Goal: Navigation & Orientation: Find specific page/section

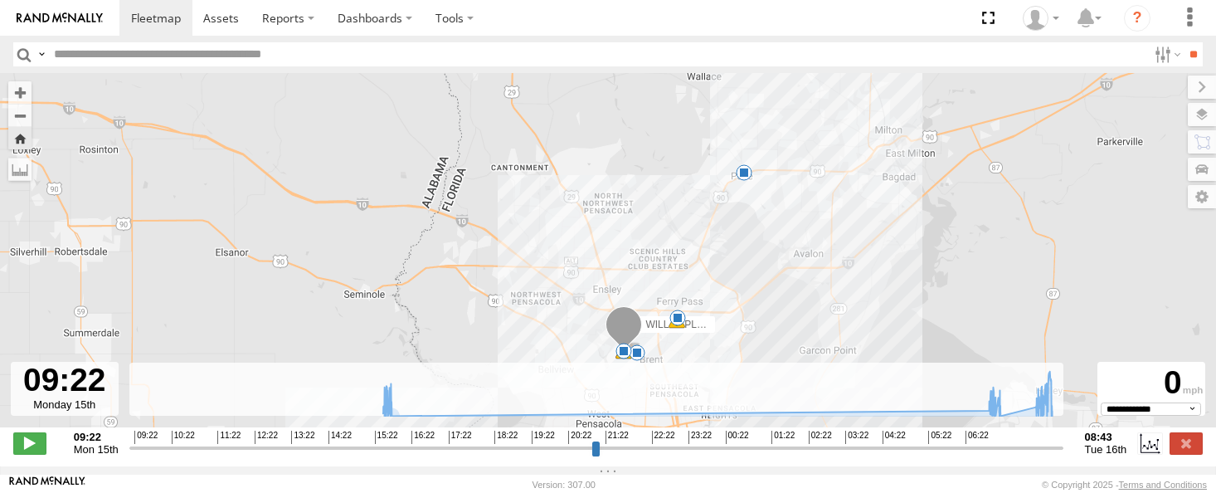
select select "**********"
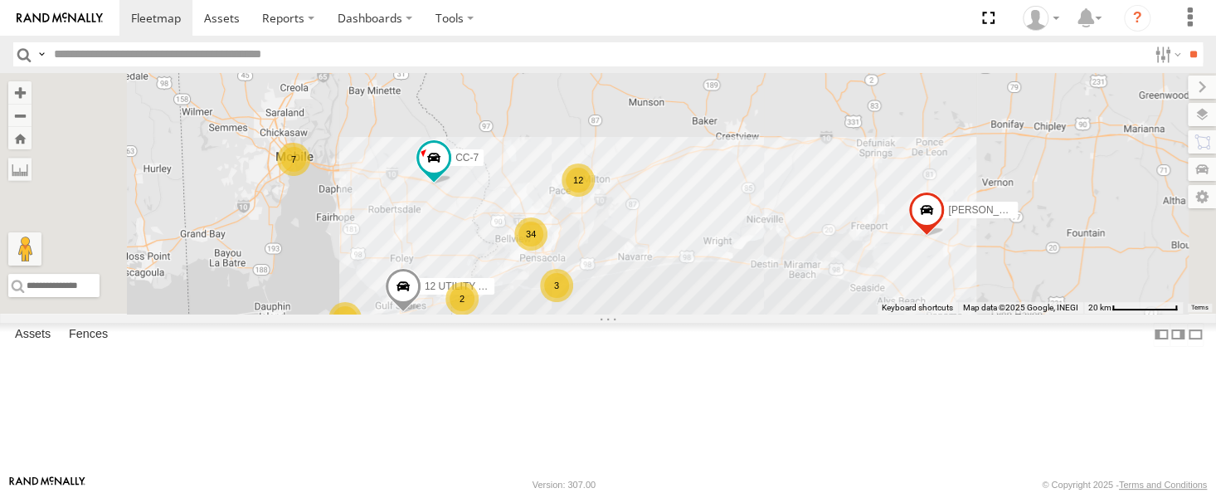
click at [0, 0] on div "WILL EXPLORER" at bounding box center [0, 0] width 0 height 0
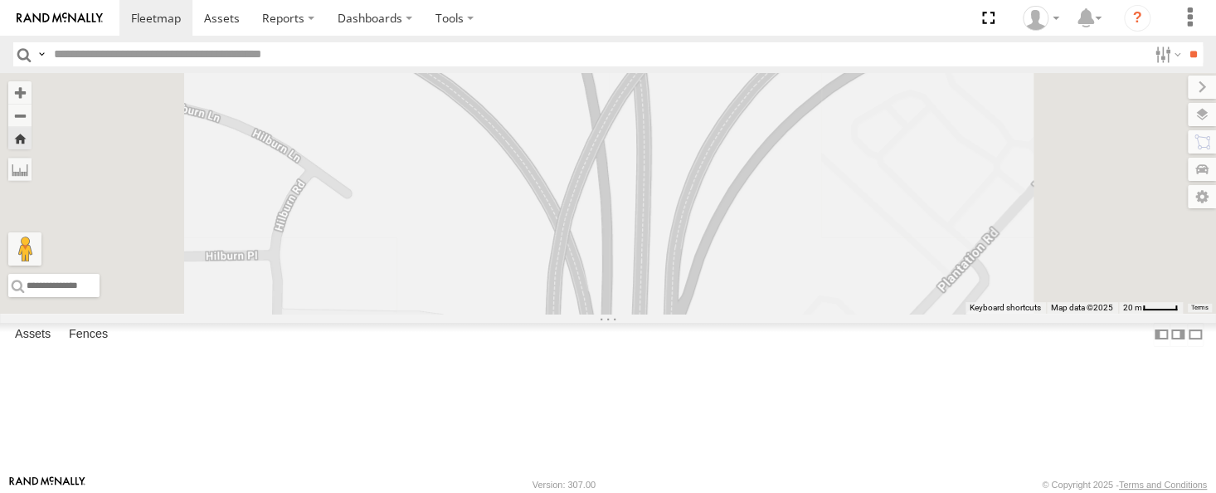
click at [0, 0] on div at bounding box center [0, 0] width 0 height 0
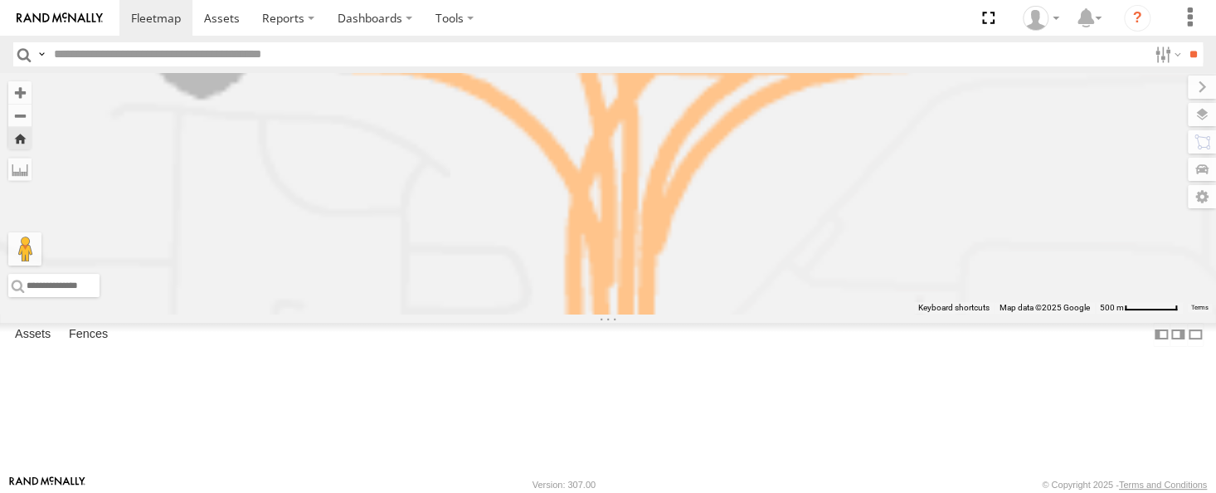
click at [0, 0] on div at bounding box center [0, 0] width 0 height 0
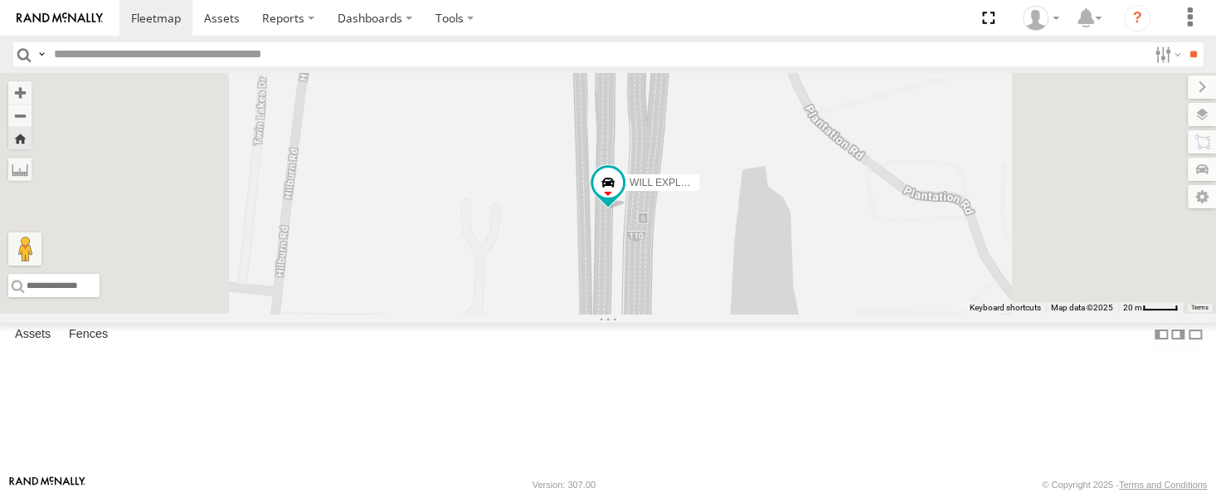
click at [0, 0] on span at bounding box center [0, 0] width 0 height 0
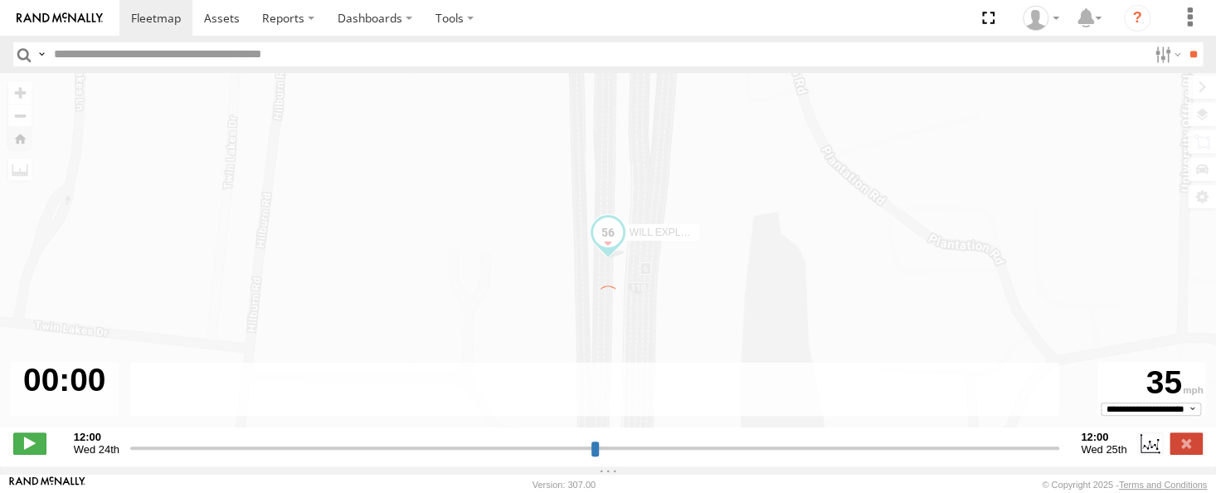
type input "**********"
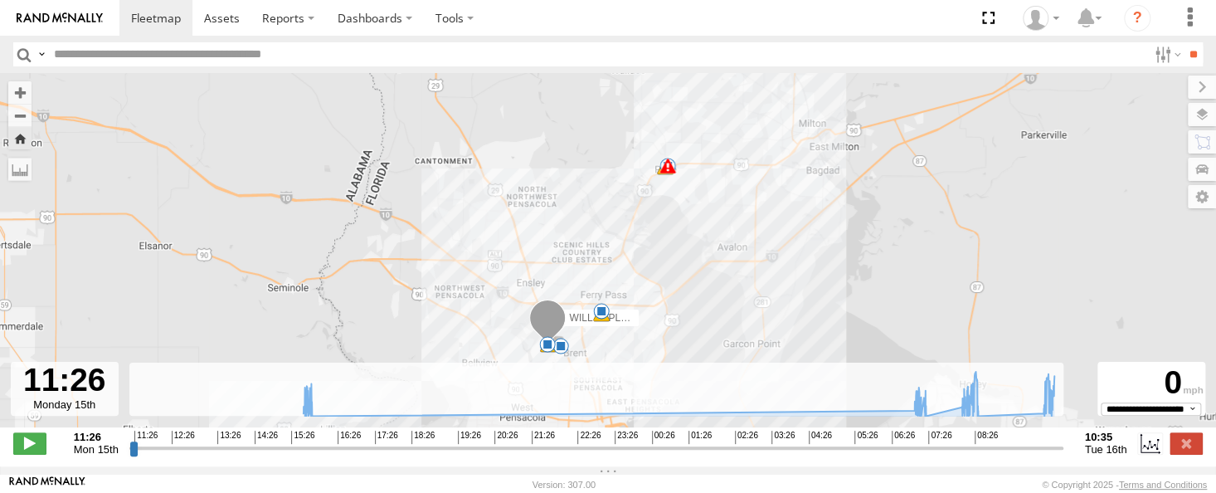
click at [603, 314] on span at bounding box center [601, 311] width 17 height 17
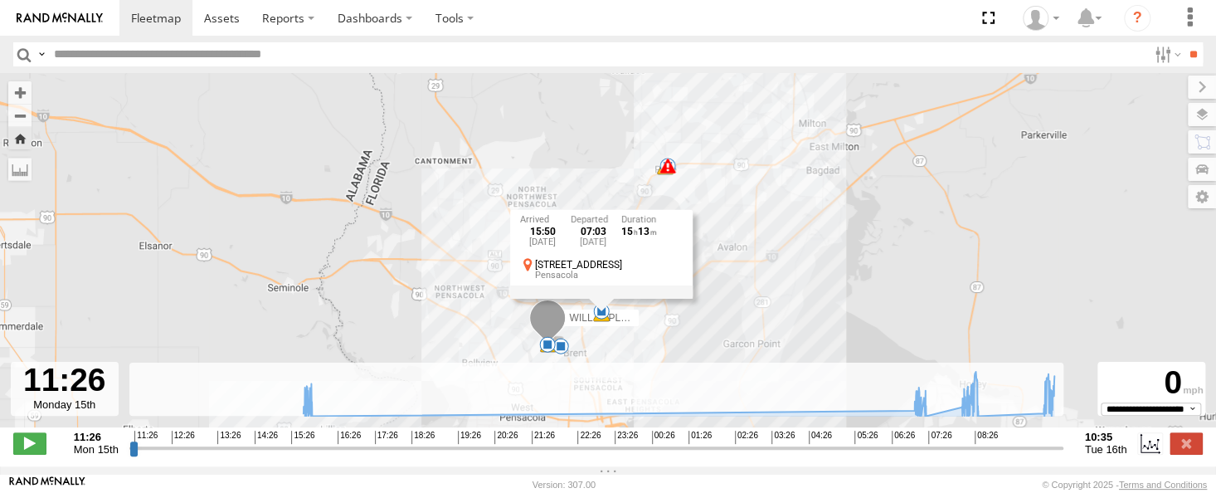
click at [804, 321] on div "WILL EXPLORER 15:50 Mon 07:13 Tue 07:21 Tue 08:41 Tue 10:18 Tue 10:20 Tue 7 8 7…" at bounding box center [608, 259] width 1216 height 372
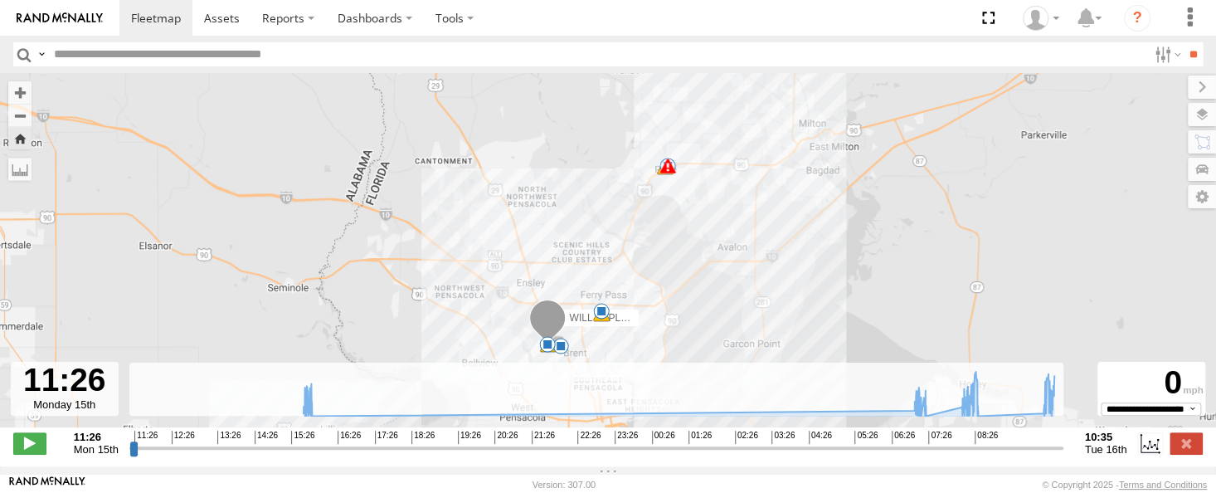
click at [669, 173] on span at bounding box center [668, 166] width 17 height 17
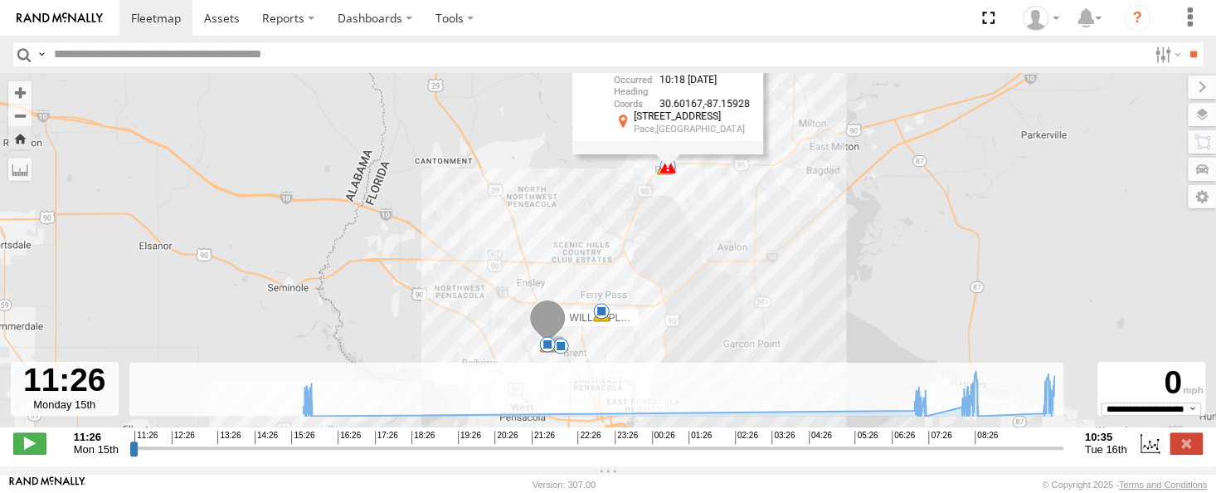
click at [685, 226] on div "WILL EXPLORER 15:50 Mon 07:13 Tue 07:21 Tue 08:41 Tue 10:18 Tue 10:20 Tue 7 8 7…" at bounding box center [608, 259] width 1216 height 372
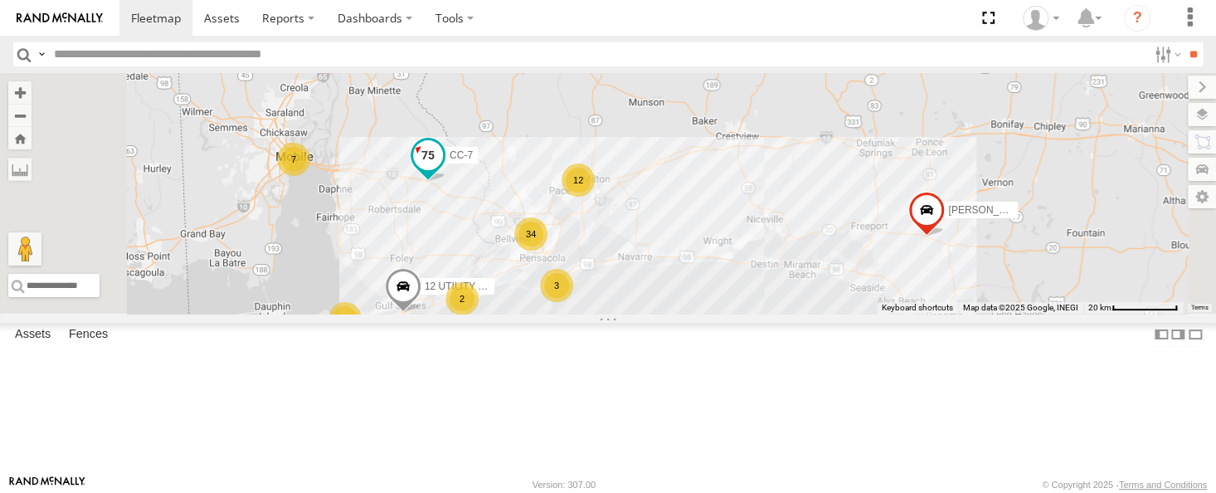
click at [443, 170] on span at bounding box center [428, 155] width 30 height 30
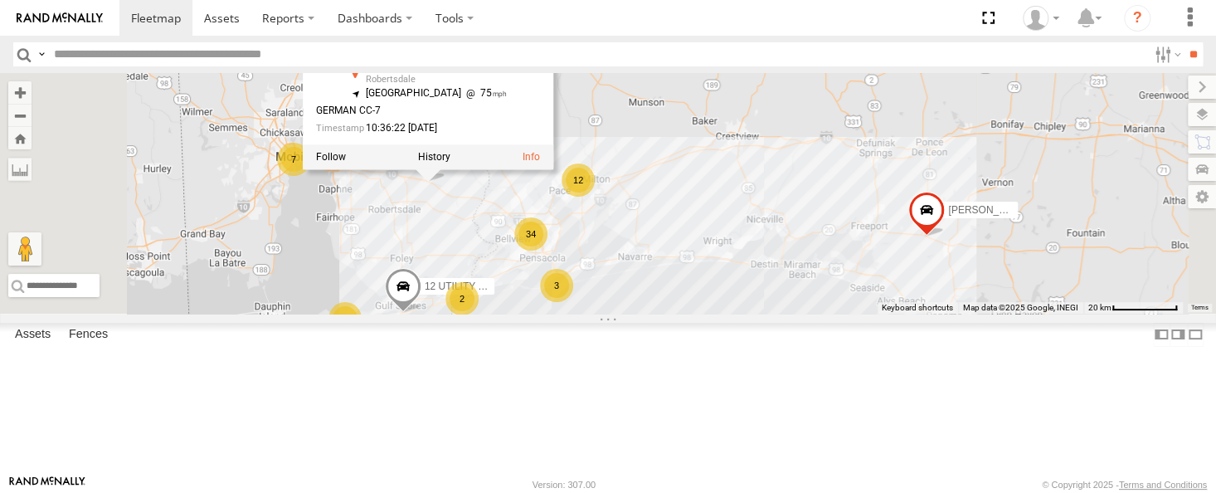
click at [843, 218] on div "[PERSON_NAME] 34 7 6 CC-7 12 3 2 CAR HAULER TRAILER 12 UTILITY TRAILER CC-7 All…" at bounding box center [608, 193] width 1216 height 241
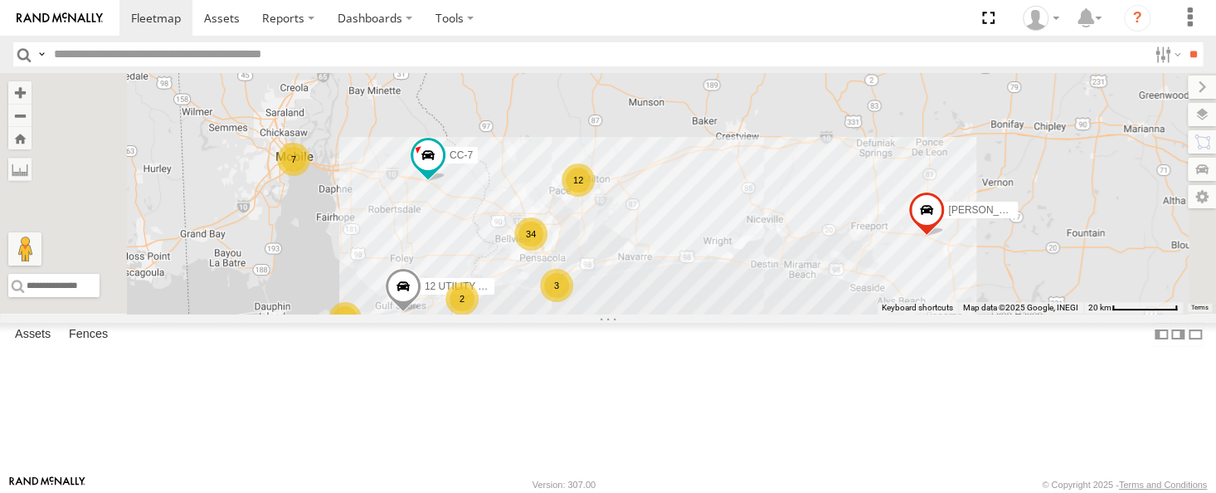
click at [595, 197] on div "12" at bounding box center [578, 179] width 33 height 33
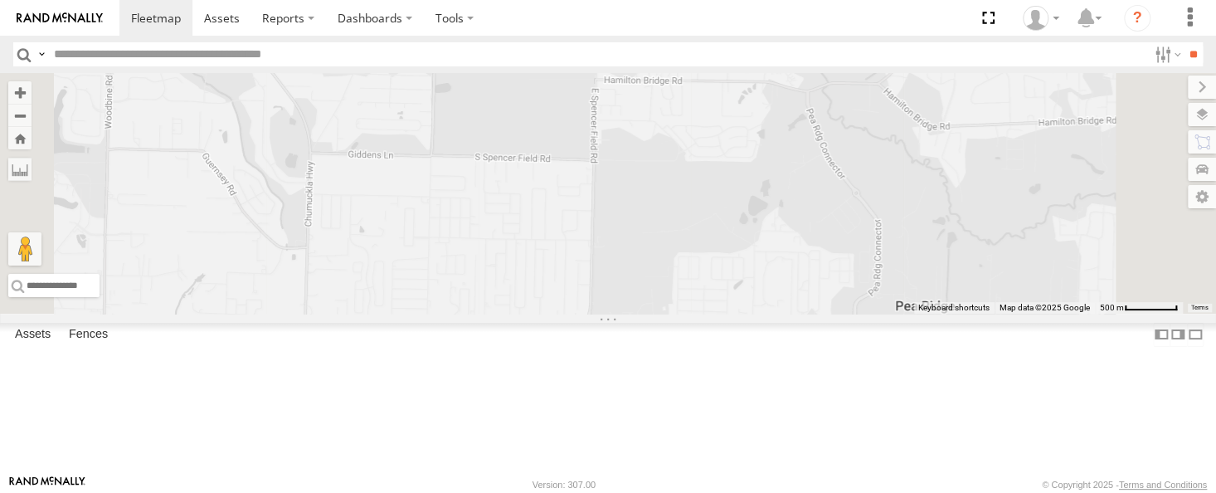
click at [0, 0] on div "All Assets" at bounding box center [0, 0] width 0 height 0
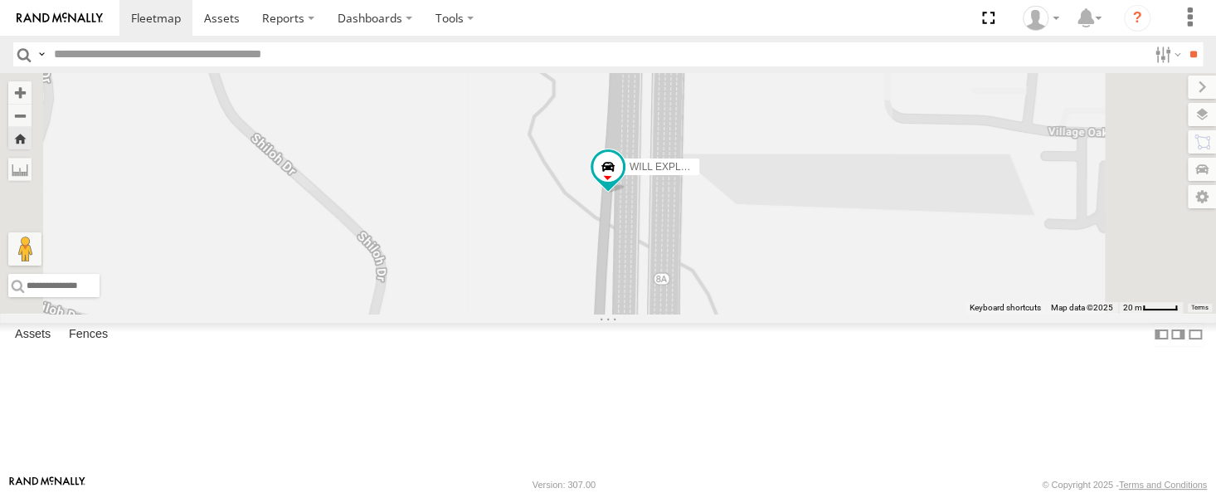
click at [0, 0] on span at bounding box center [0, 0] width 0 height 0
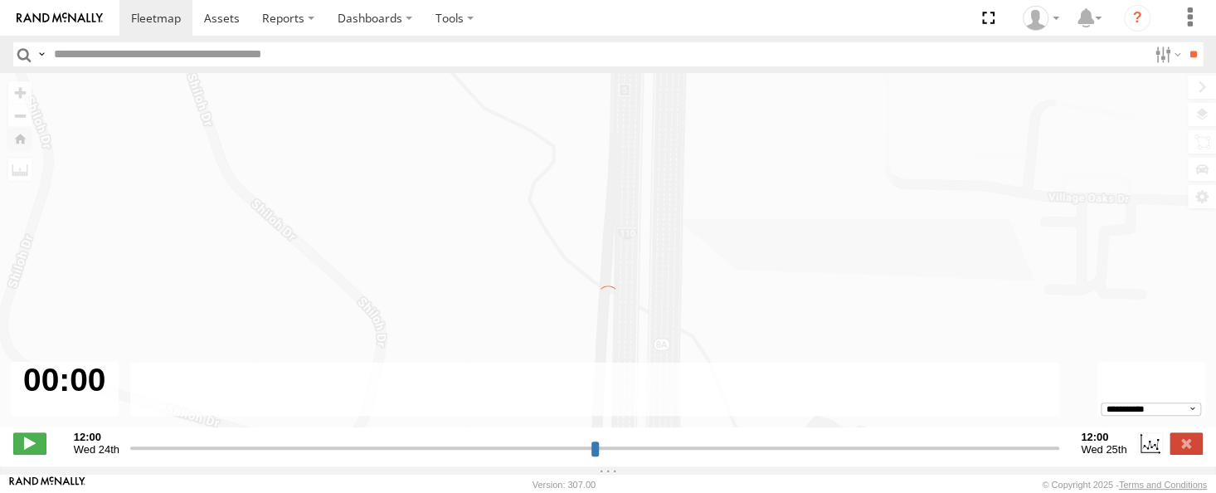
type input "**********"
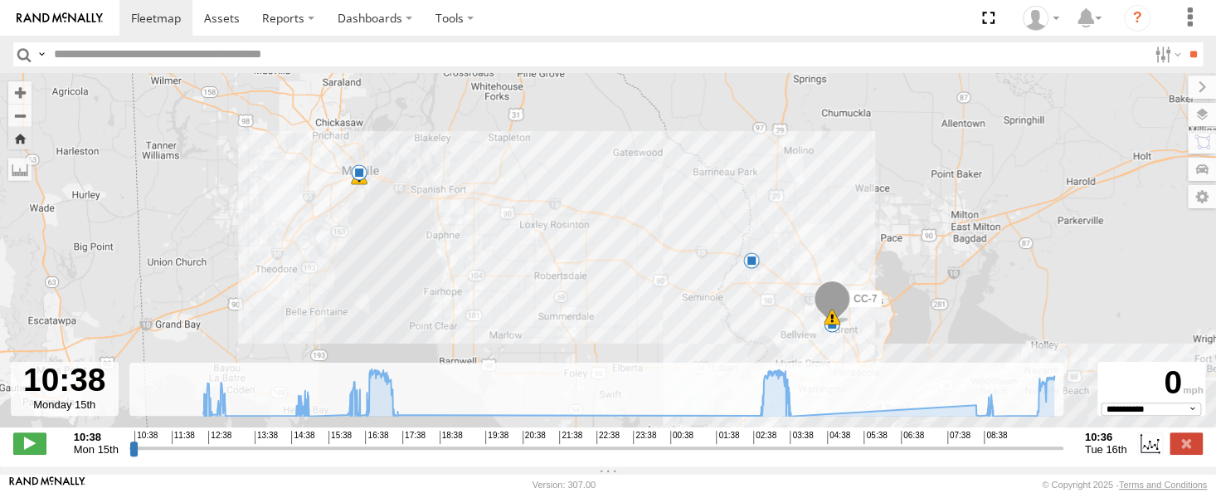
click at [750, 267] on span at bounding box center [751, 260] width 17 height 17
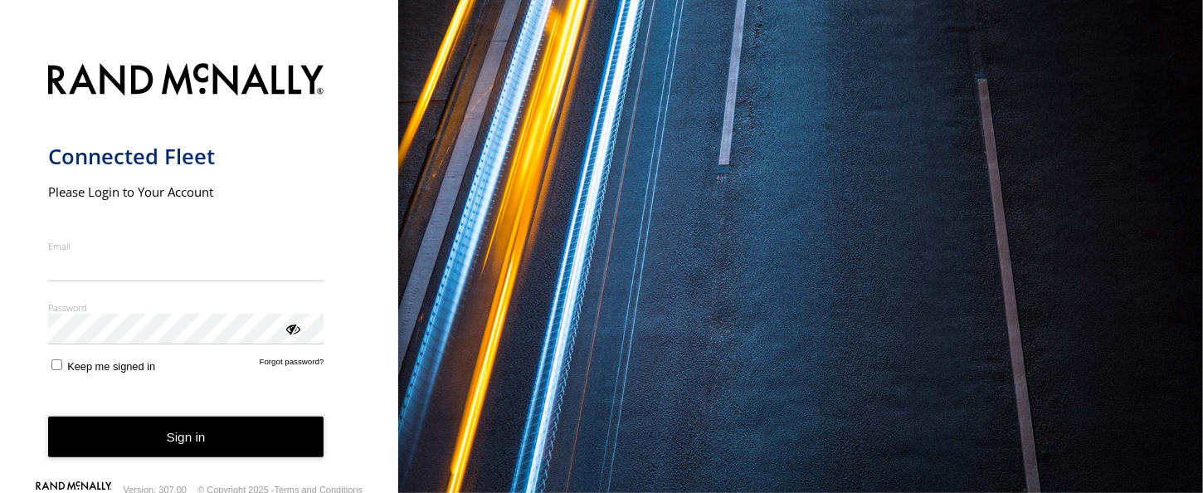
type input "**********"
click at [205, 447] on button "Sign in" at bounding box center [186, 437] width 276 height 41
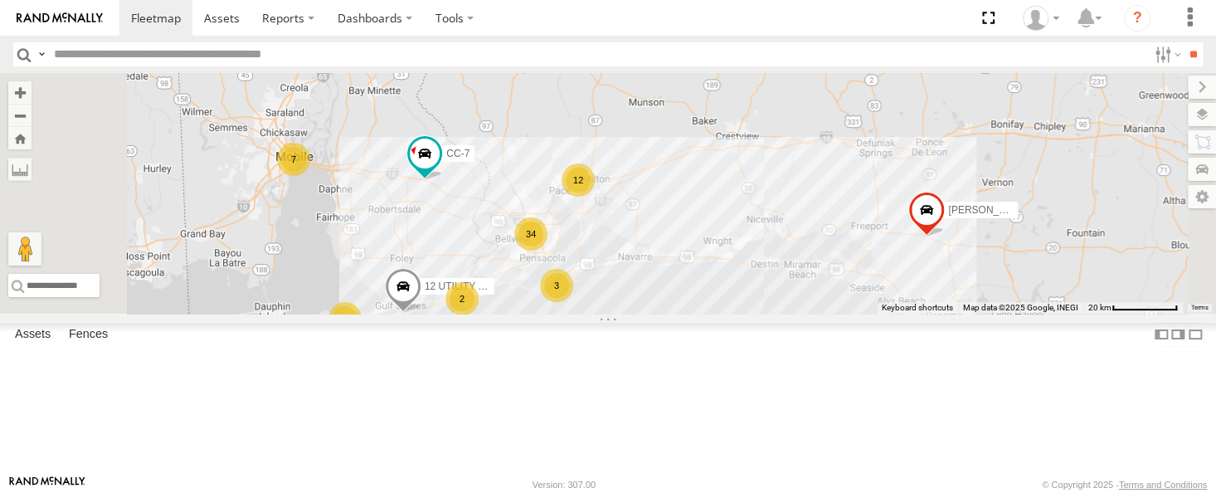
click at [0, 0] on div "WILL EXPLORER" at bounding box center [0, 0] width 0 height 0
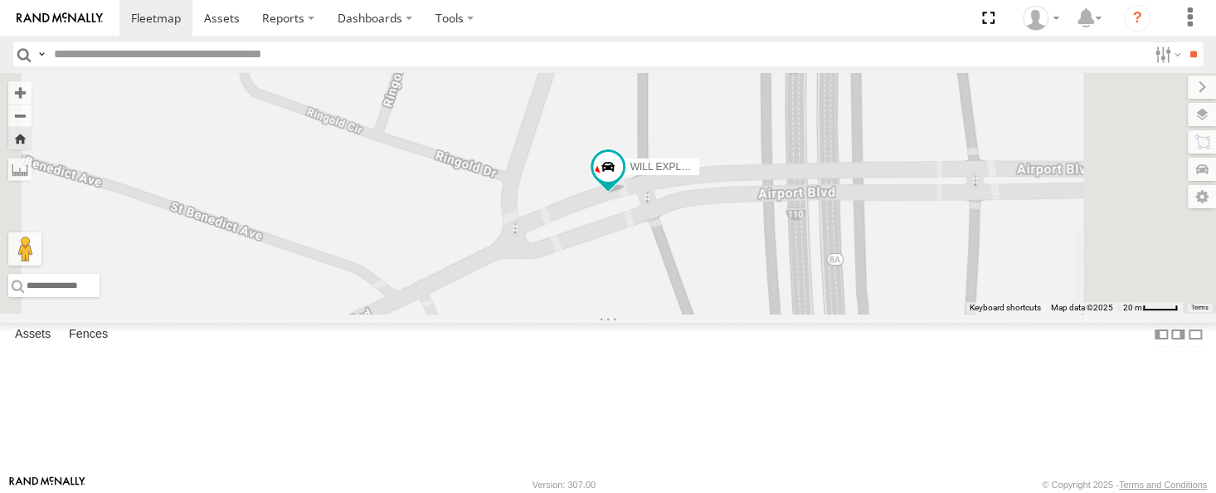
click at [0, 0] on span at bounding box center [0, 0] width 0 height 0
